Goal: Information Seeking & Learning: Learn about a topic

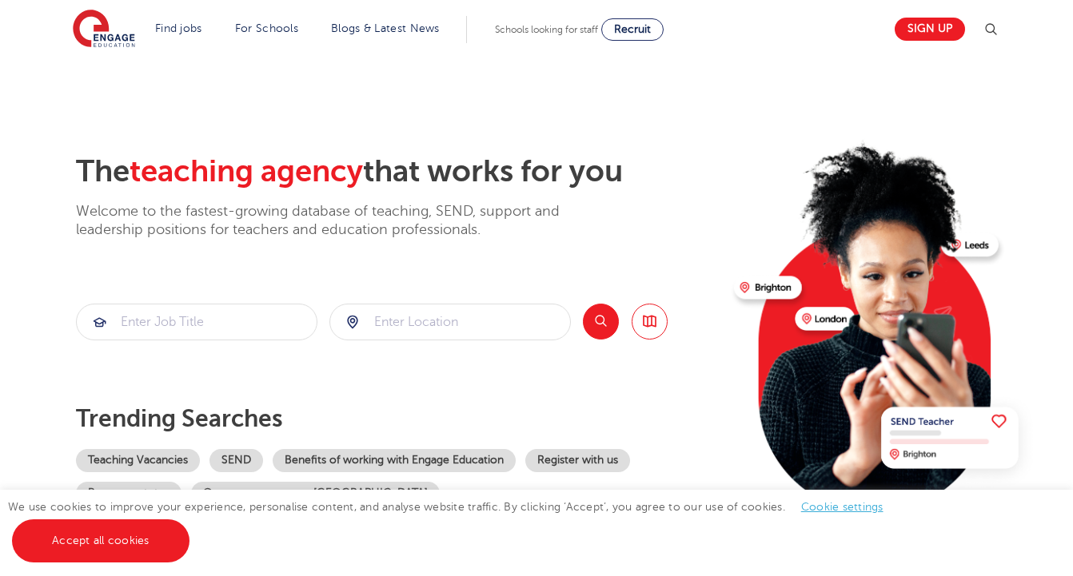
click at [34, 289] on section "The teaching agency that works for you Welcome to the fastest-growing database …" at bounding box center [536, 322] width 1073 height 528
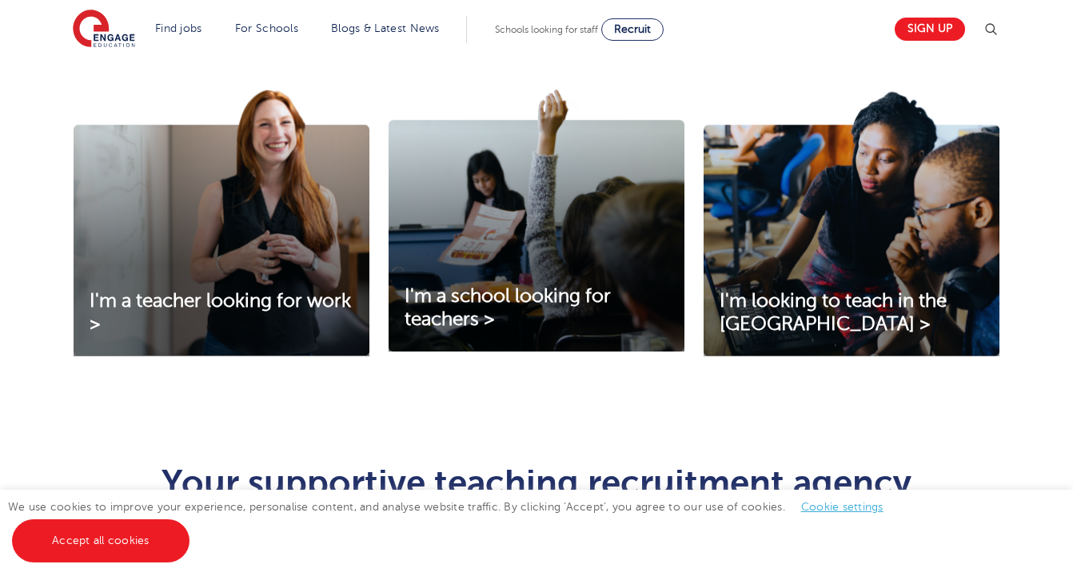
scroll to position [544, 0]
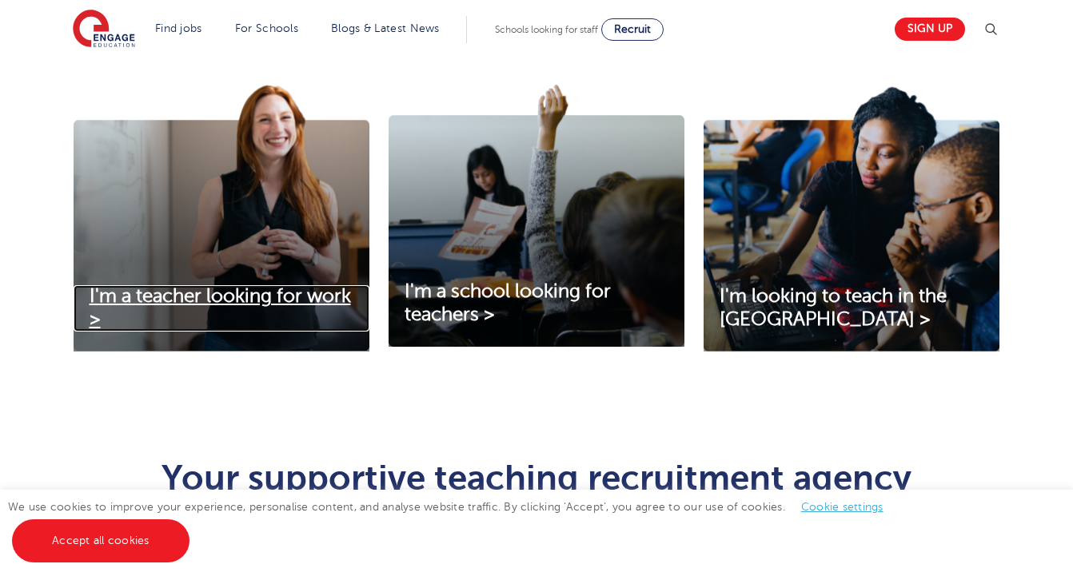
click at [170, 296] on span "I'm a teacher looking for work >" at bounding box center [220, 307] width 261 height 45
click at [20, 349] on div "I'm a teacher looking for work > I'm a school looking for teachers > I'm lookin…" at bounding box center [536, 239] width 1073 height 395
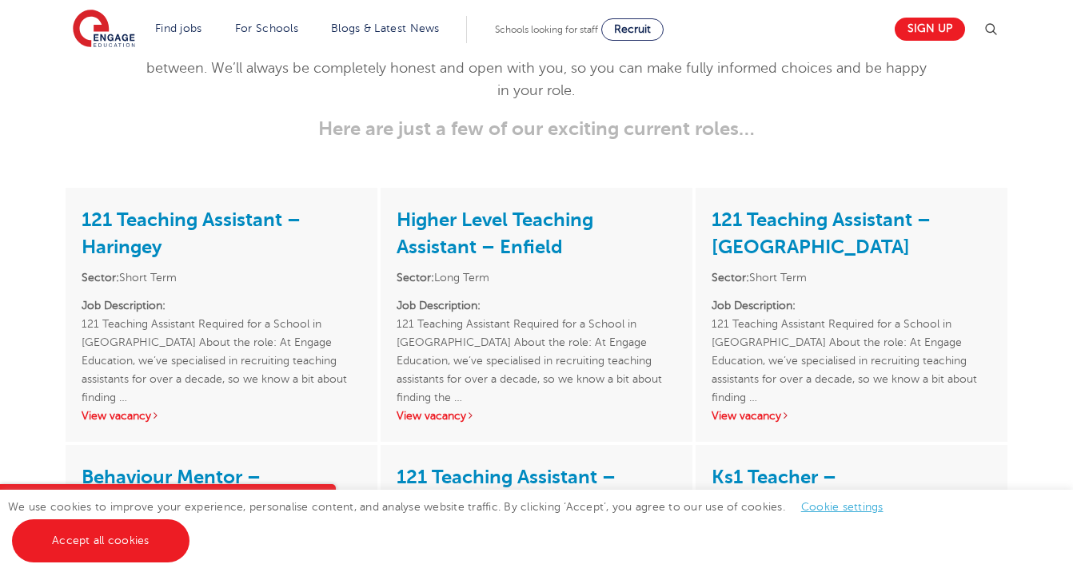
scroll to position [2142, 0]
